Goal: Find specific page/section: Find specific page/section

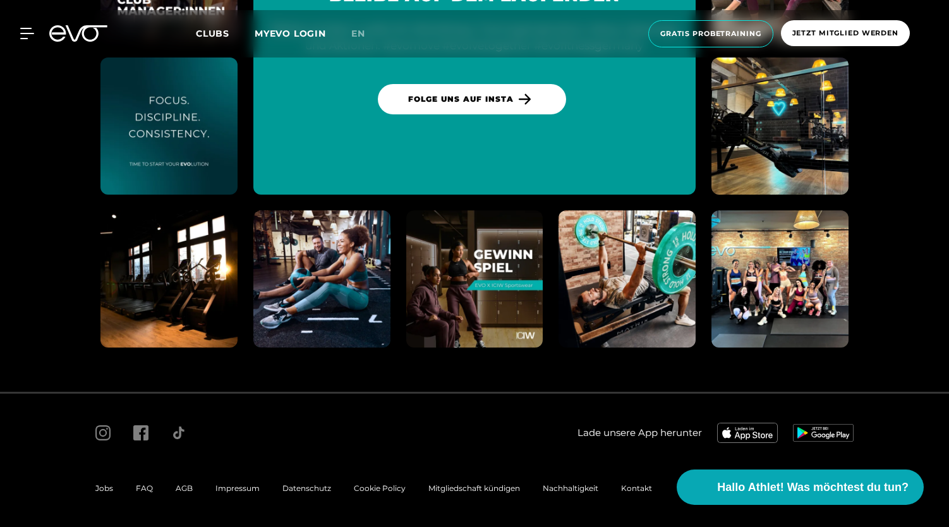
click at [233, 487] on span "Impressum" at bounding box center [237, 487] width 44 height 9
